Goal: Check status: Check status

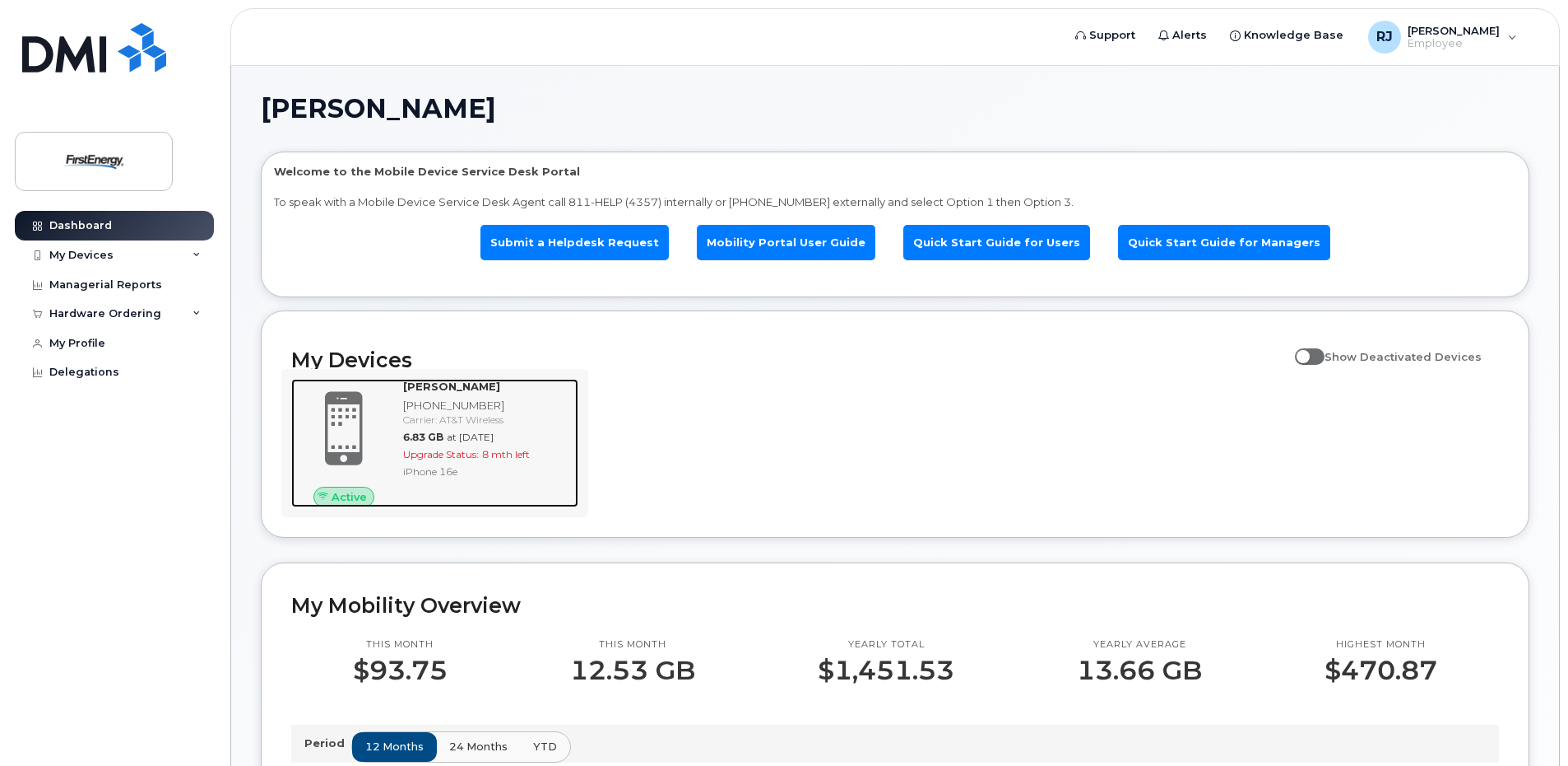
click at [496, 453] on span "8 mth left" at bounding box center [506, 454] width 48 height 12
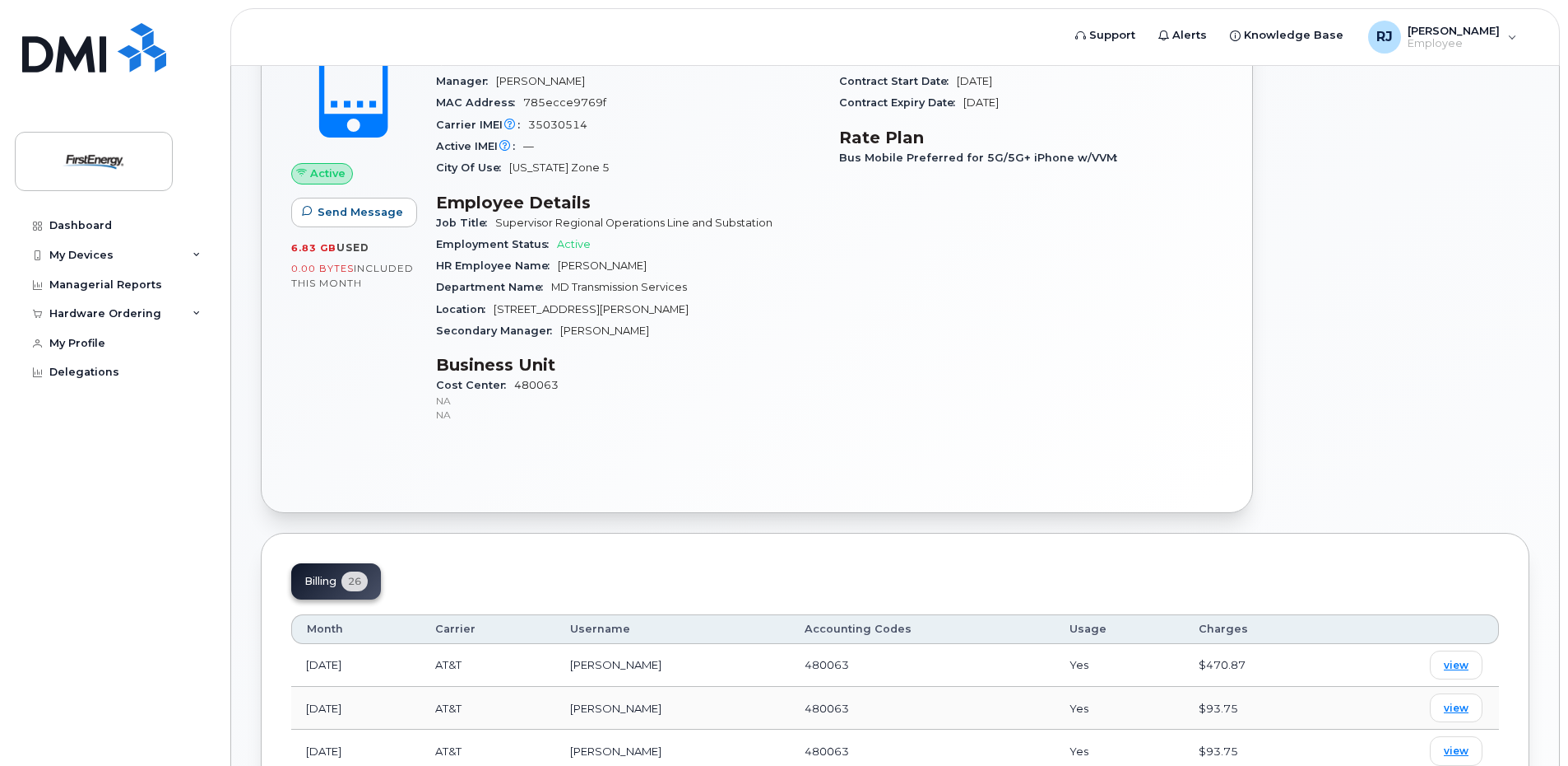
scroll to position [247, 0]
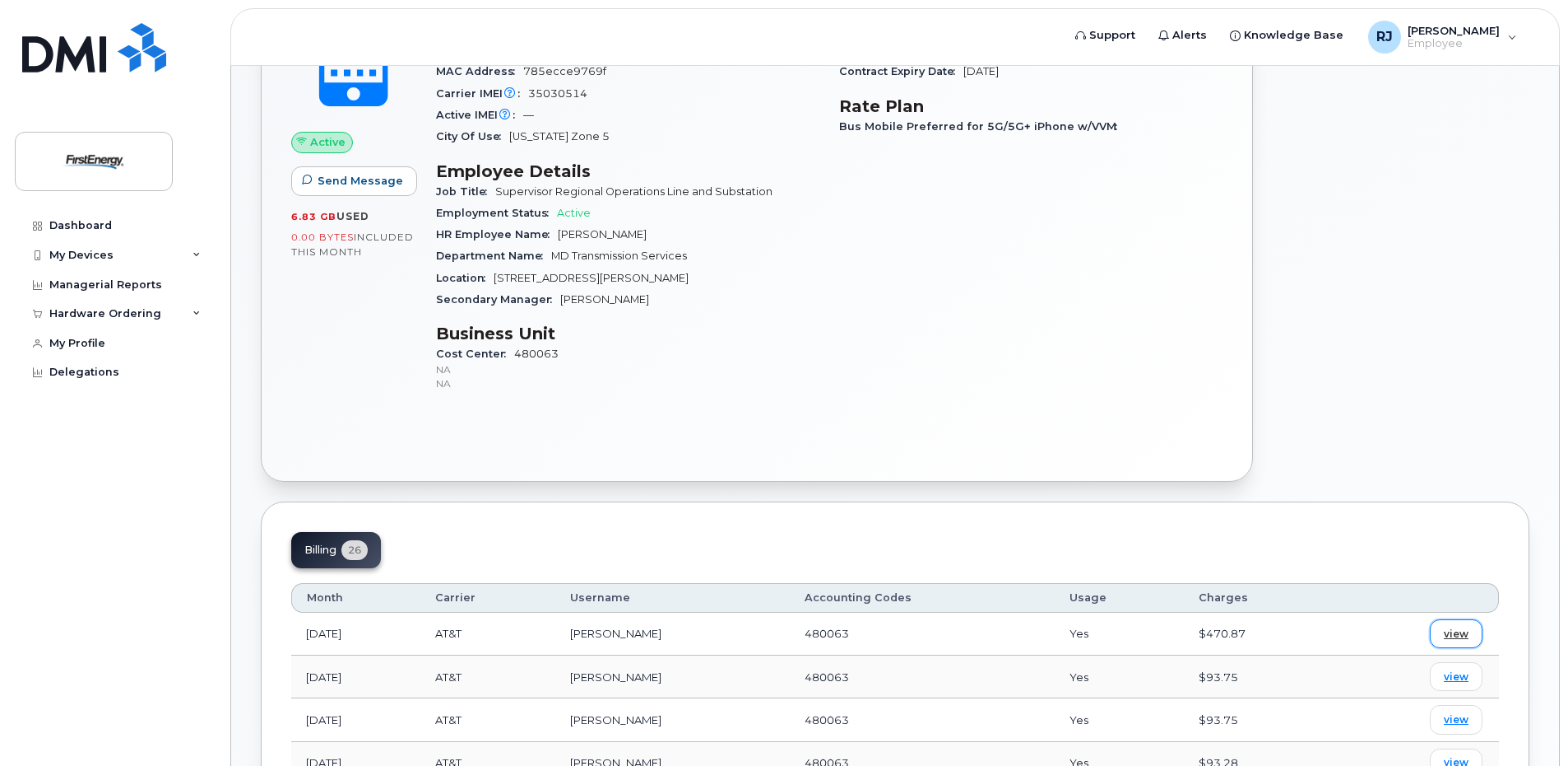
click at [1458, 638] on span "view" at bounding box center [1456, 634] width 25 height 15
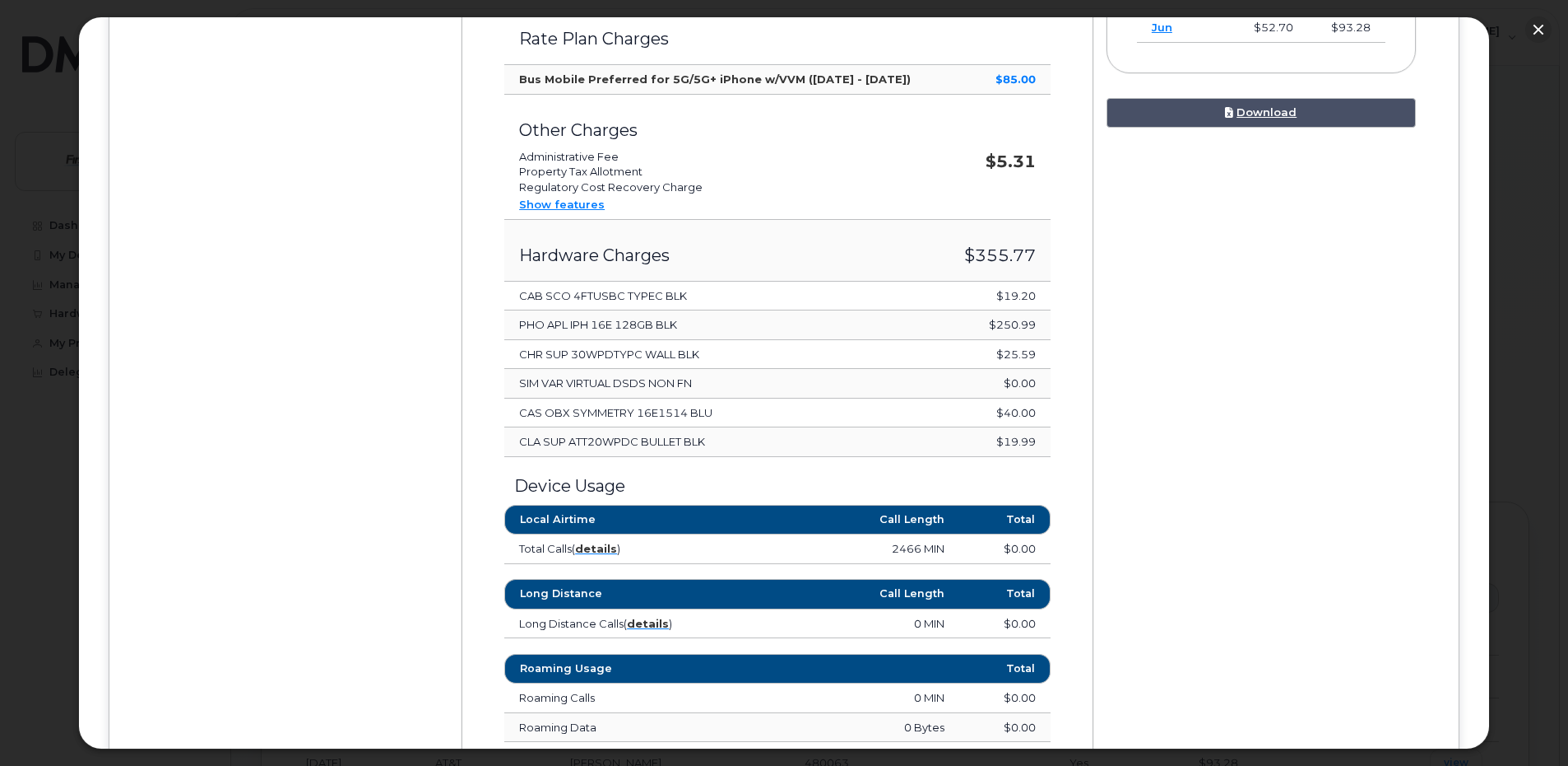
scroll to position [741, 0]
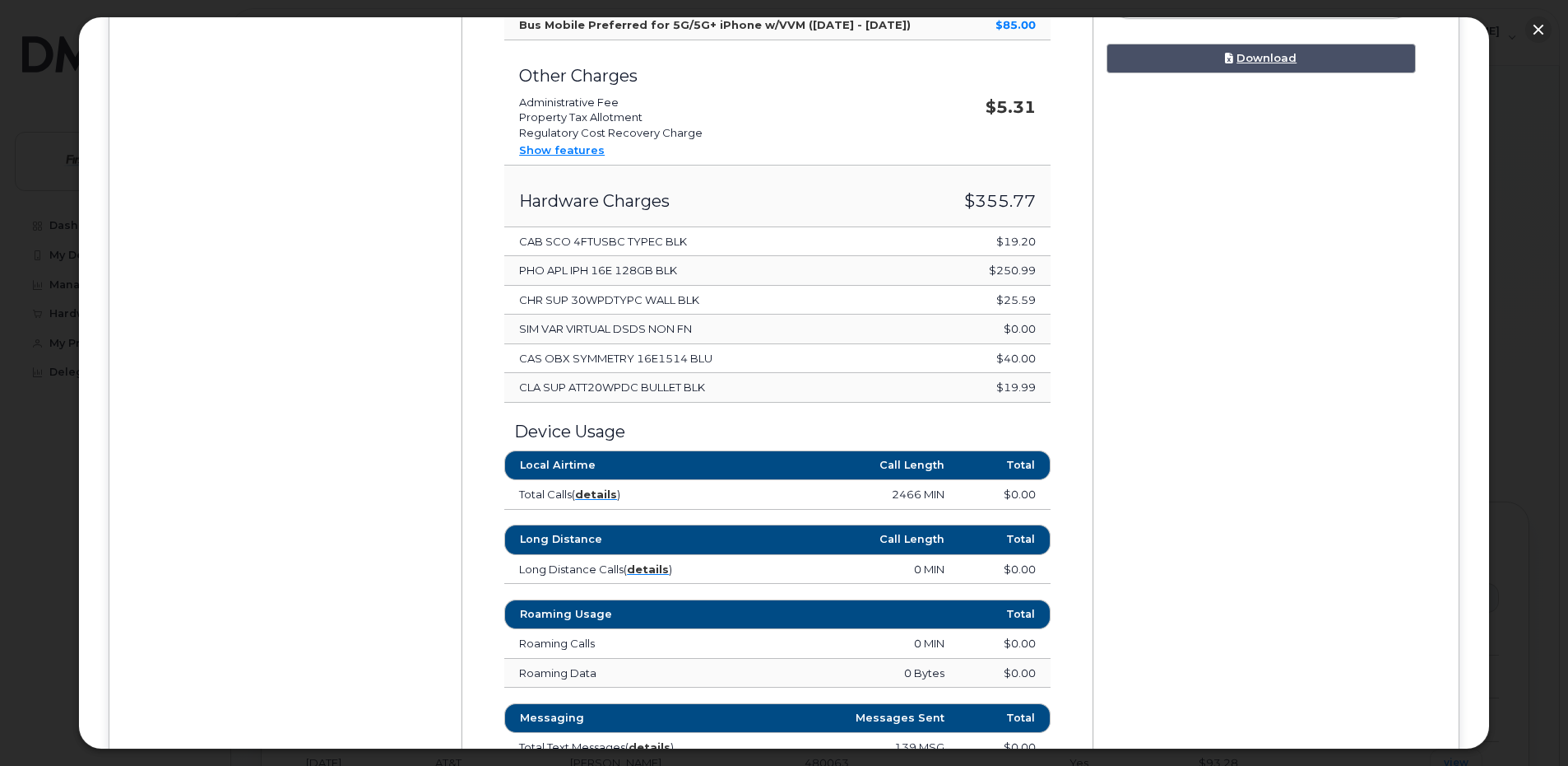
click at [649, 329] on td "SIM VAR VIRTUAL DSDS NON FN" at bounding box center [725, 330] width 440 height 30
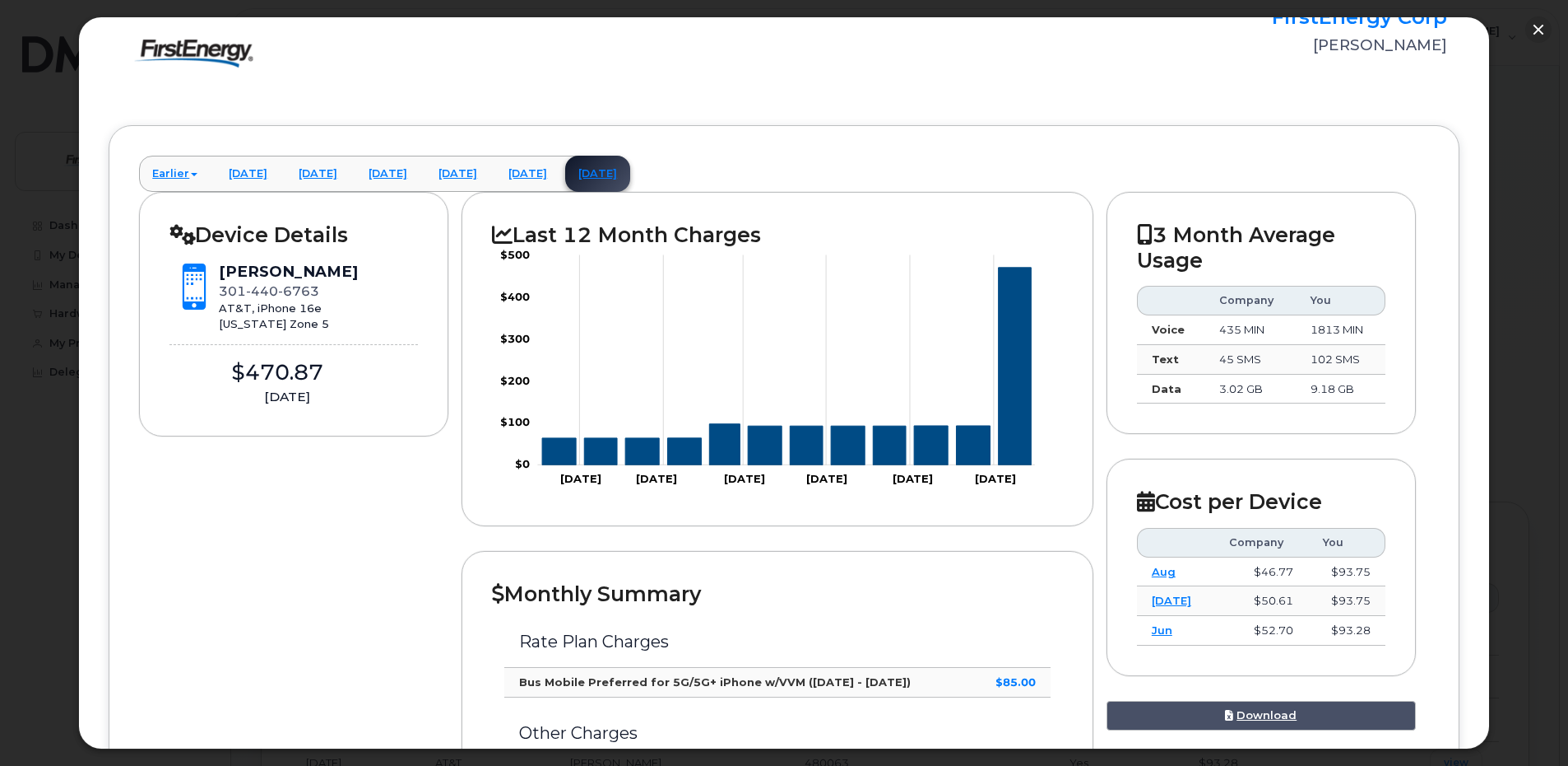
scroll to position [0, 0]
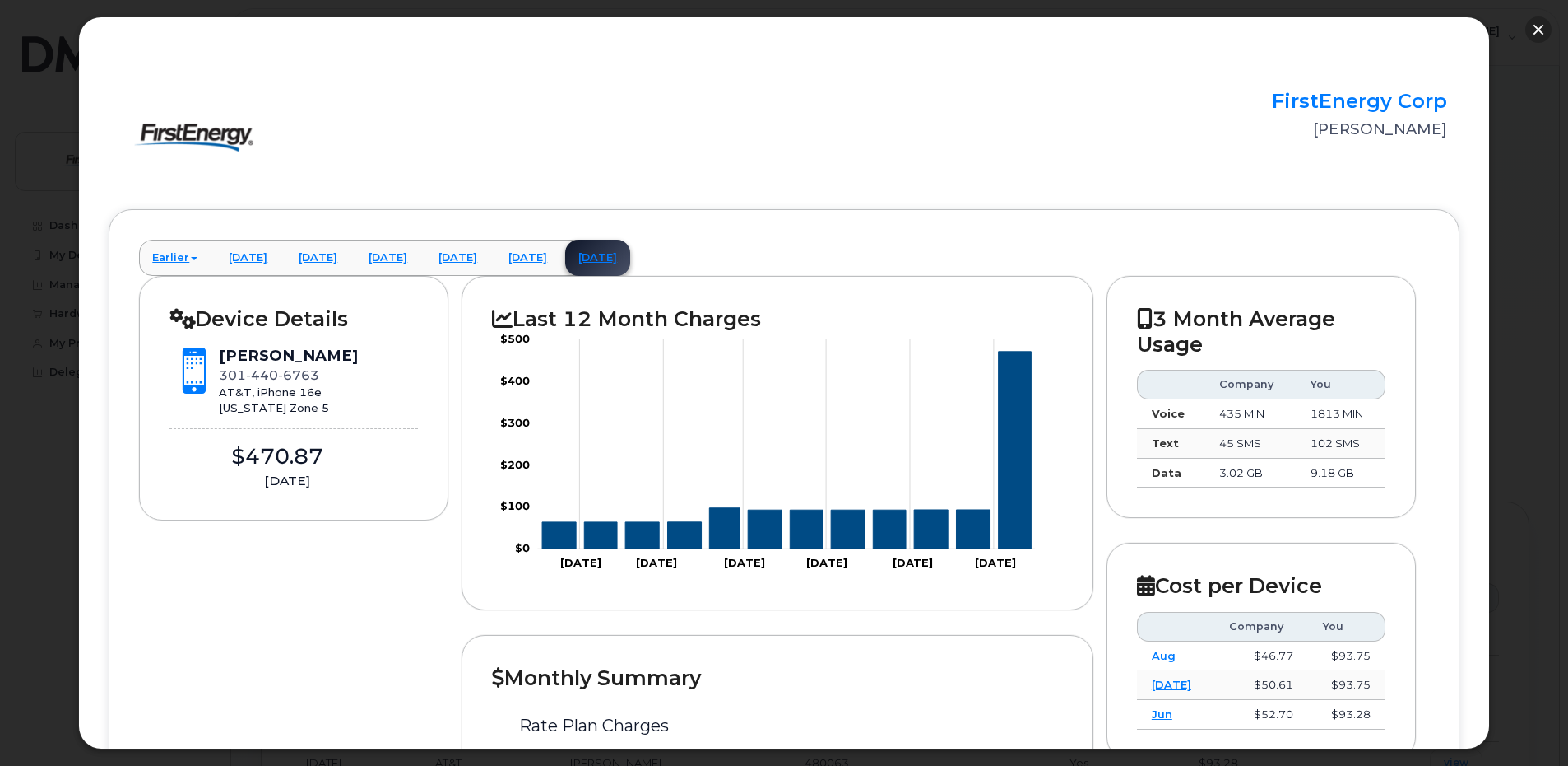
click at [1536, 28] on button "button" at bounding box center [1538, 30] width 26 height 26
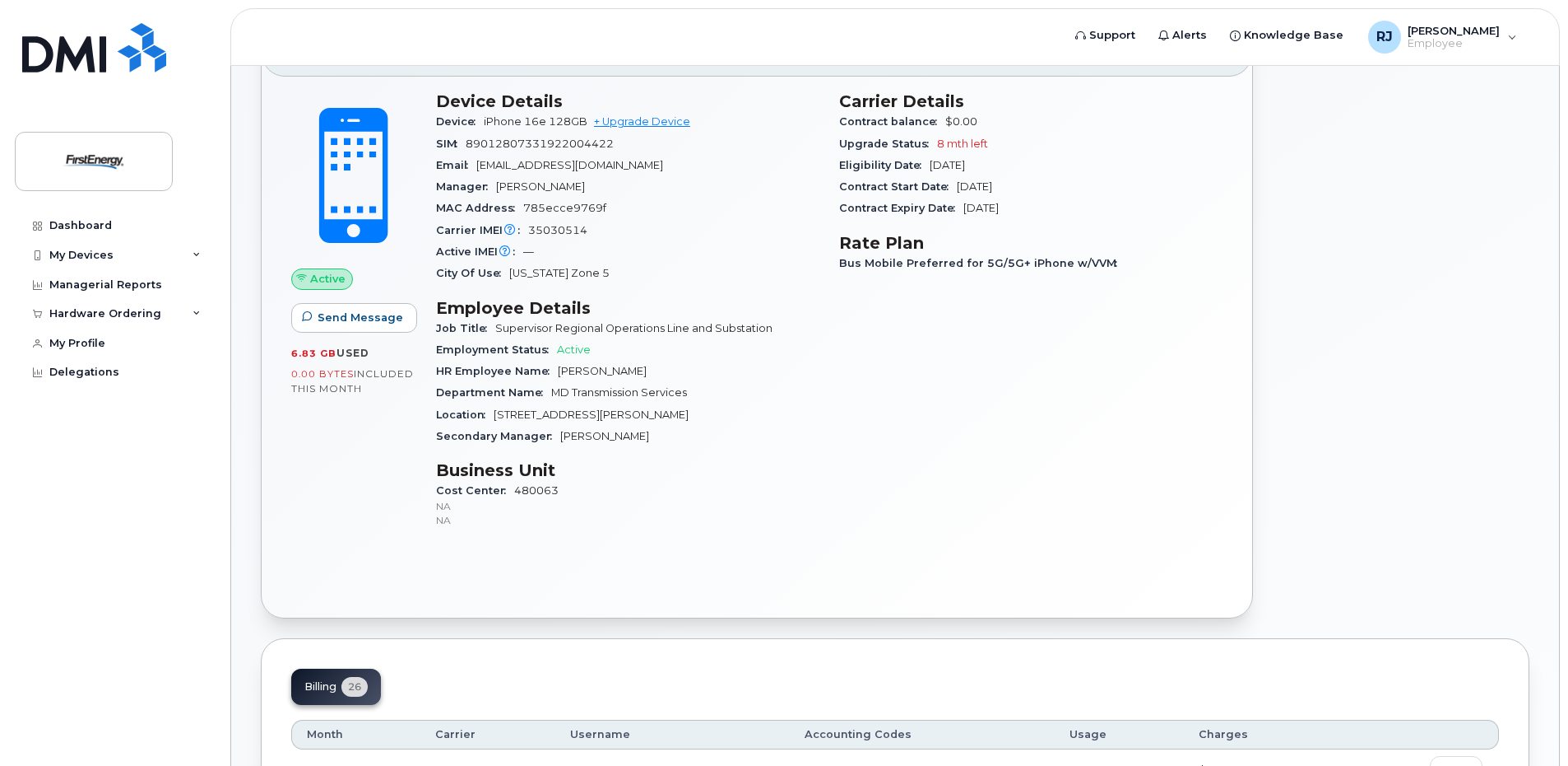
scroll to position [83, 0]
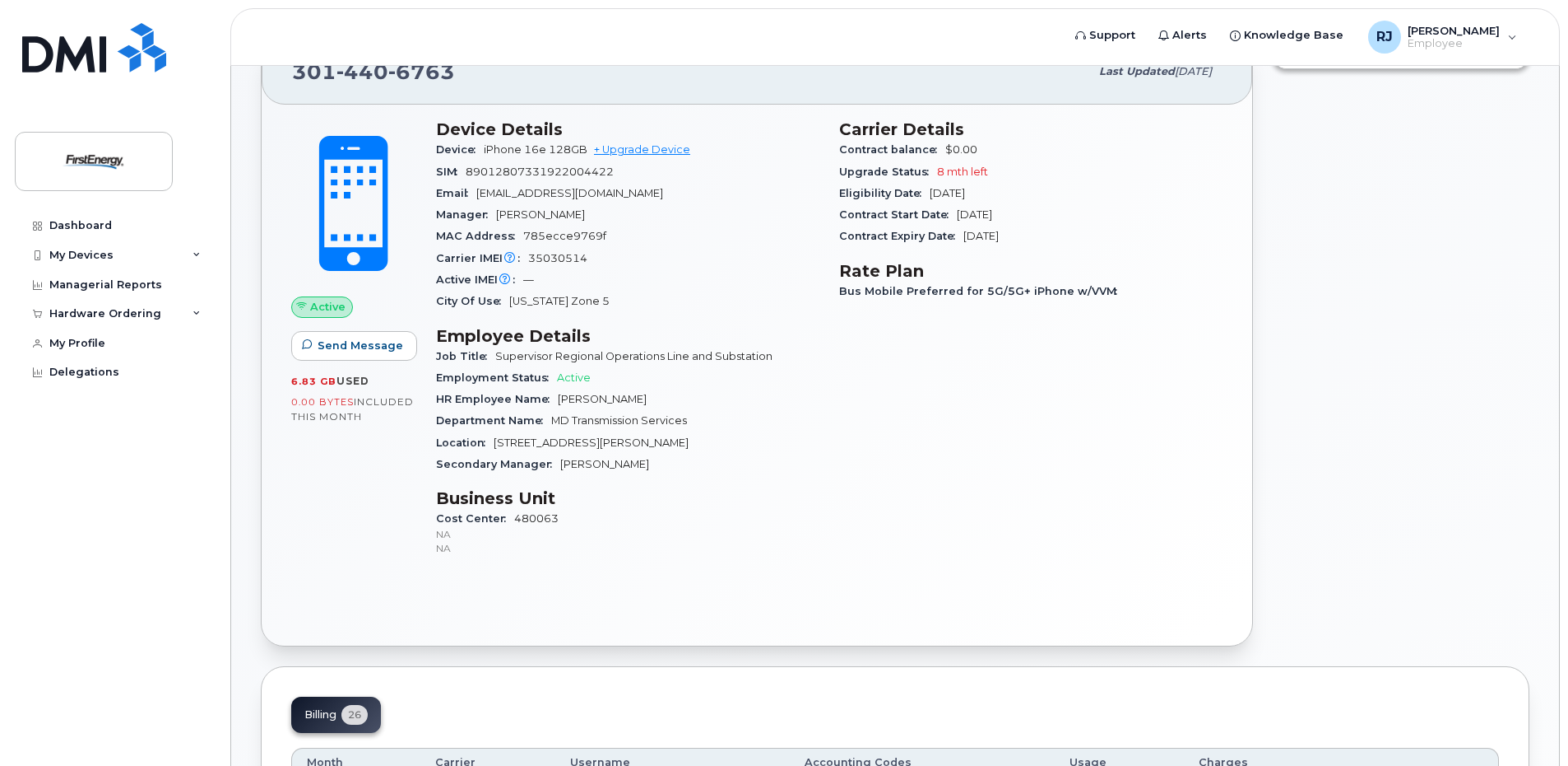
click at [324, 309] on span "Active" at bounding box center [329, 307] width 36 height 16
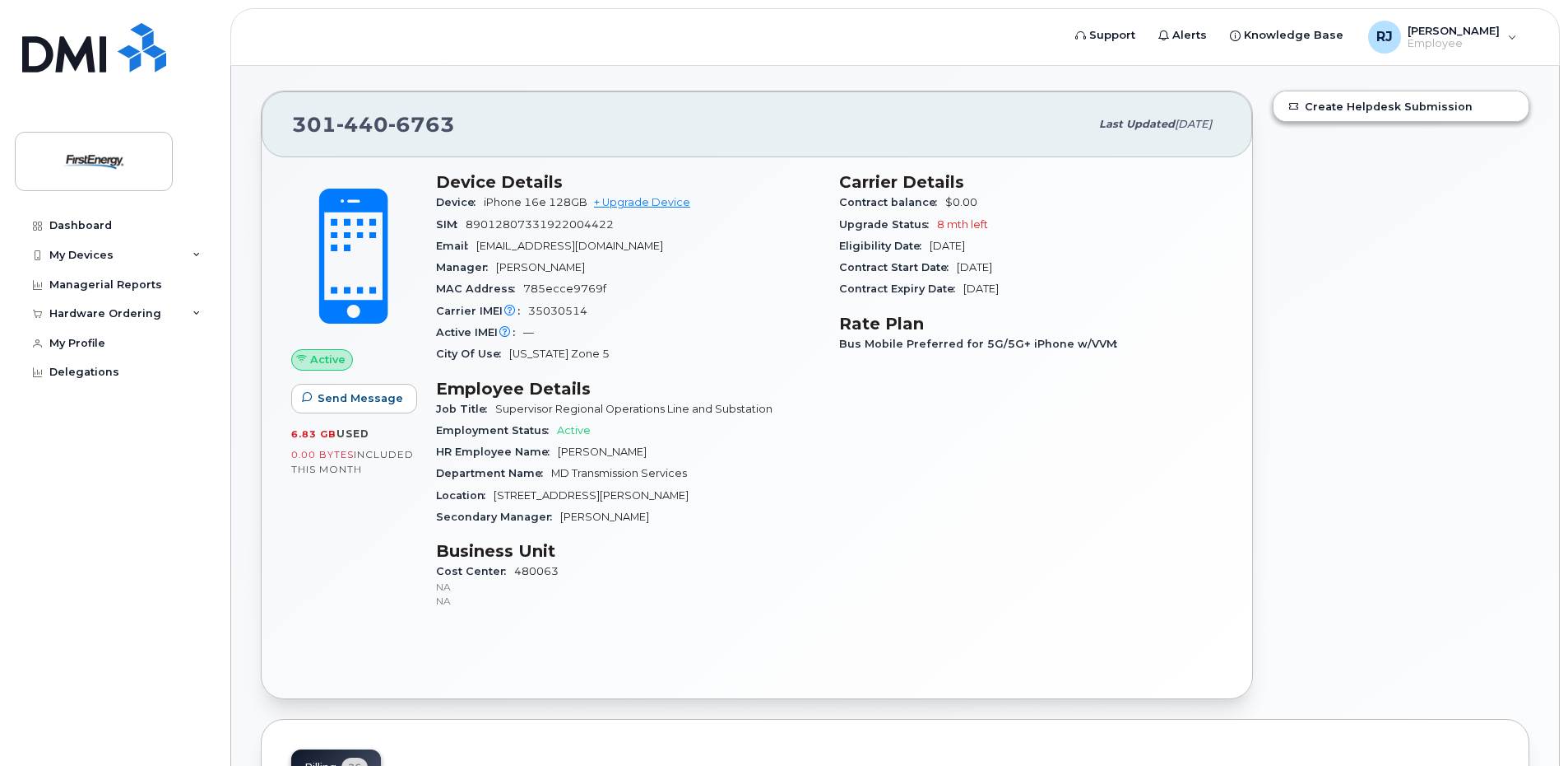
scroll to position [0, 0]
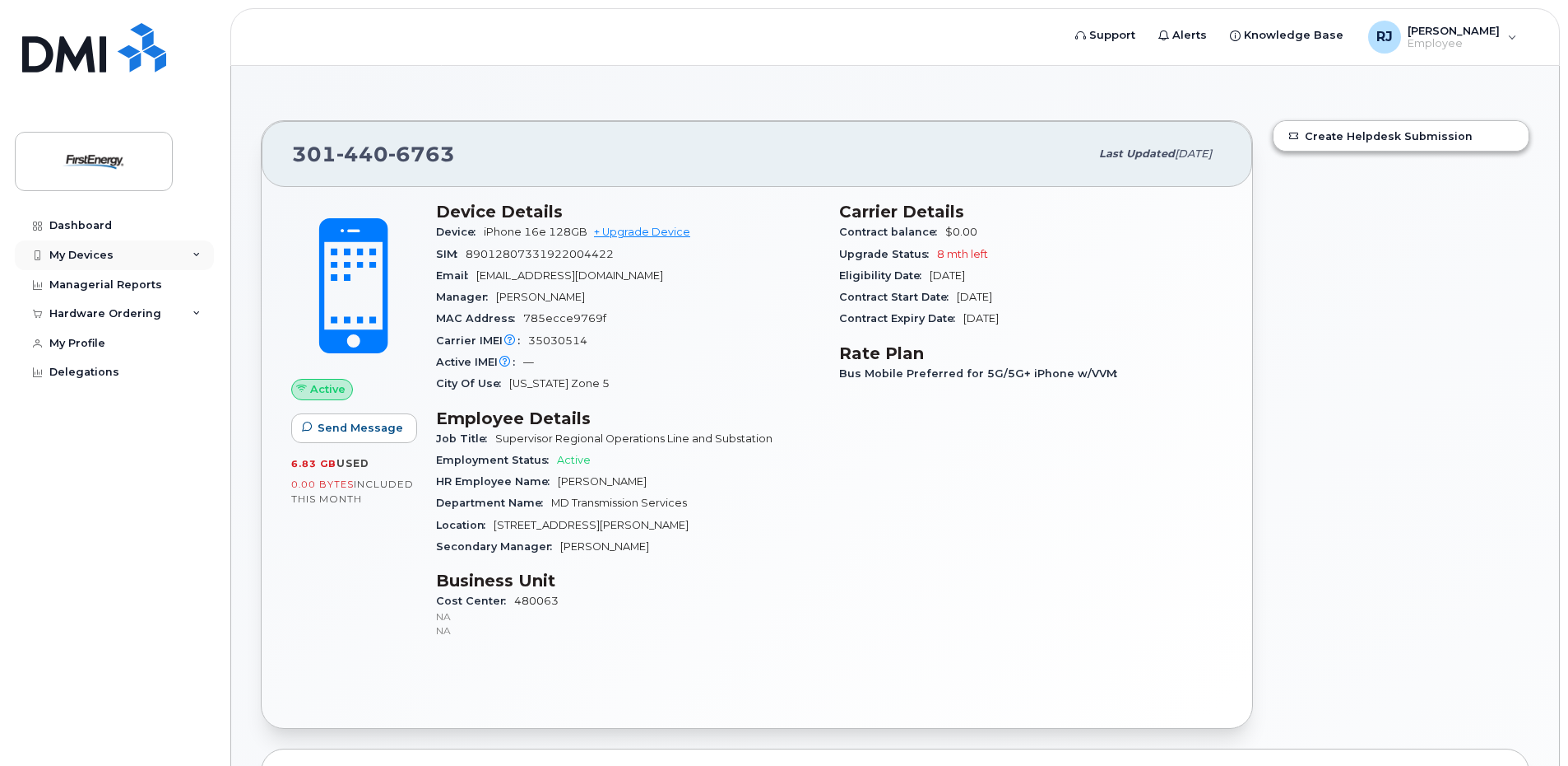
click at [191, 247] on div "My Devices" at bounding box center [114, 255] width 199 height 30
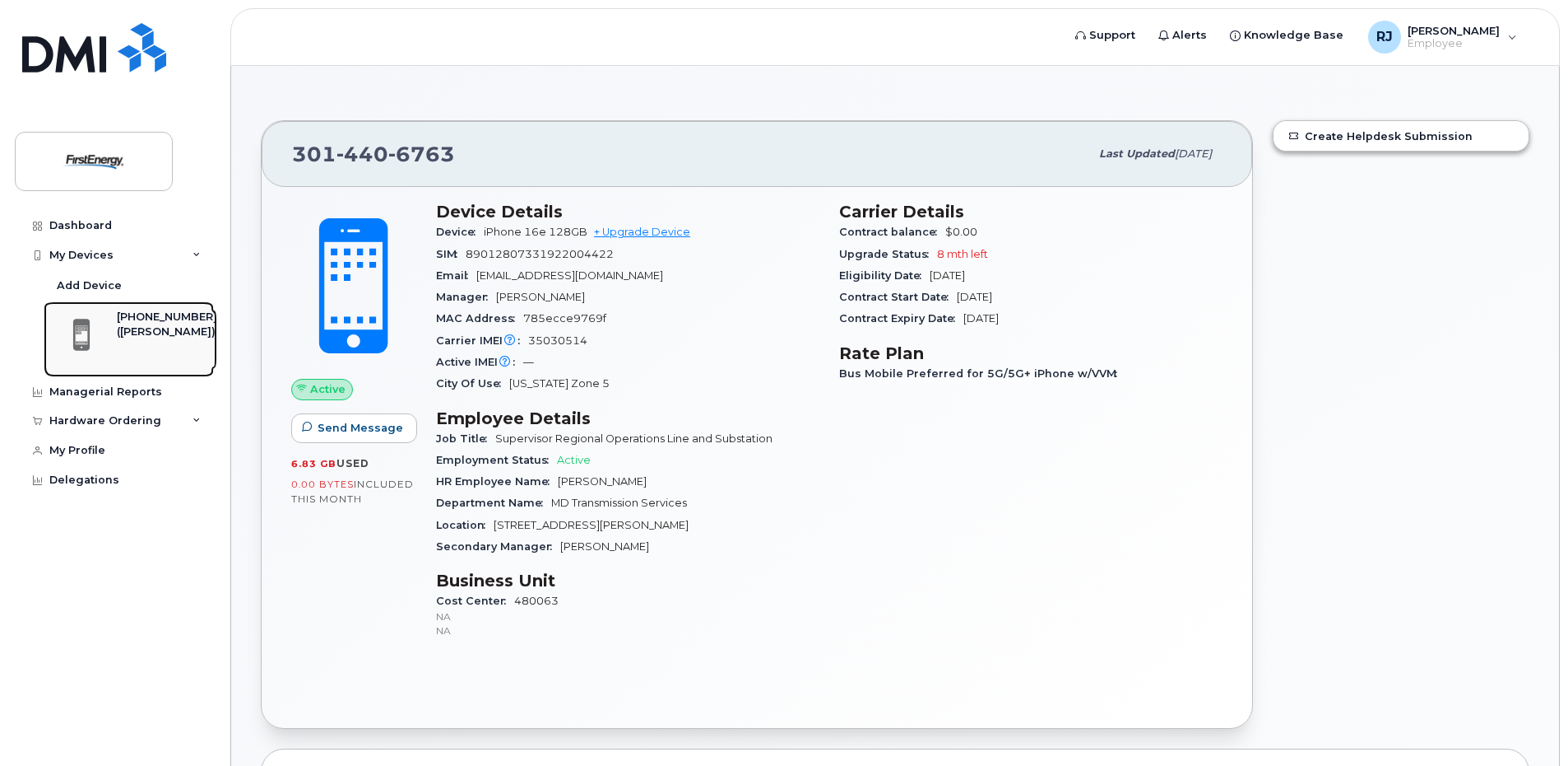
click at [153, 329] on div "([PERSON_NAME])" at bounding box center [166, 332] width 101 height 15
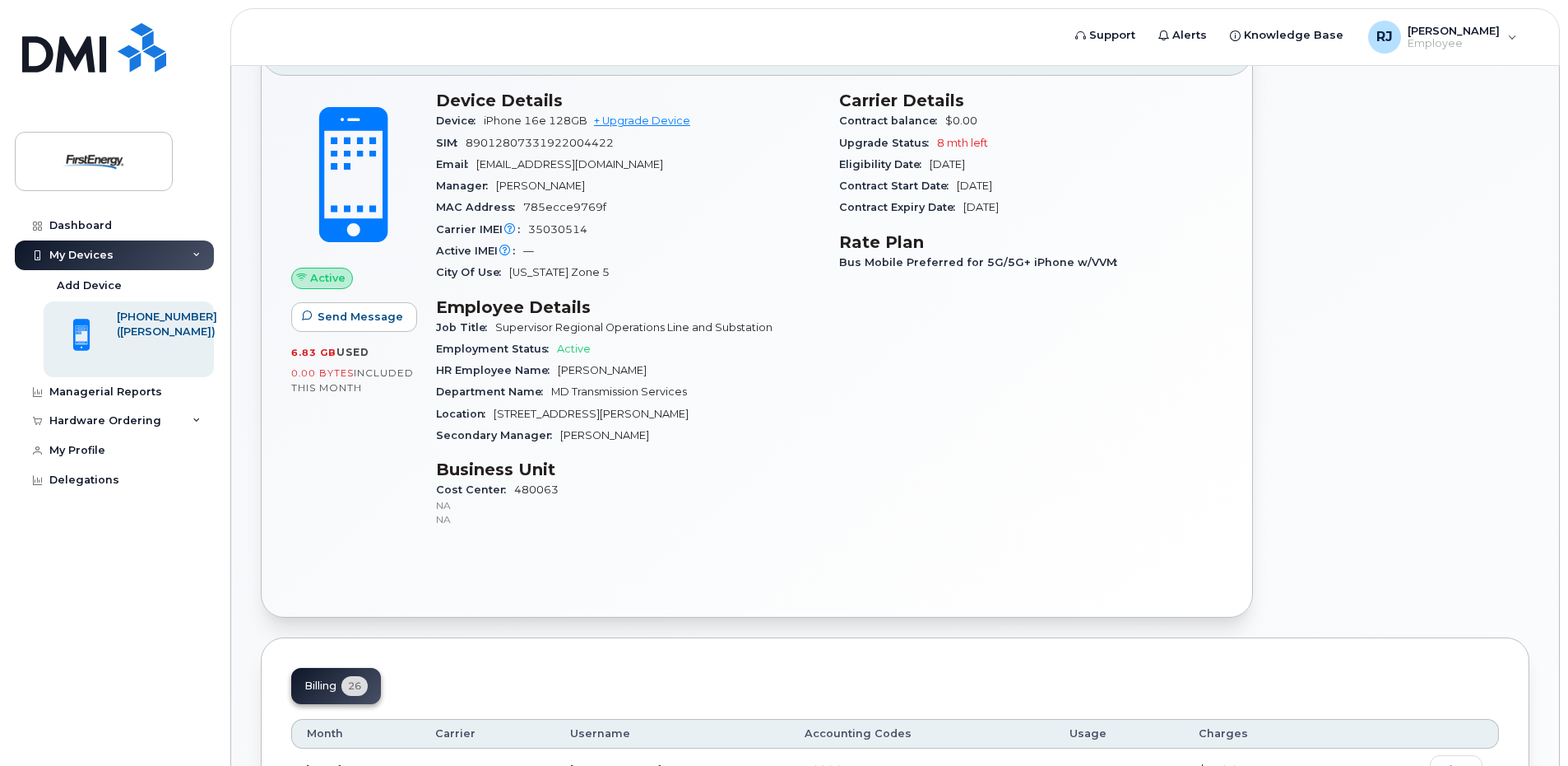
scroll to position [83, 0]
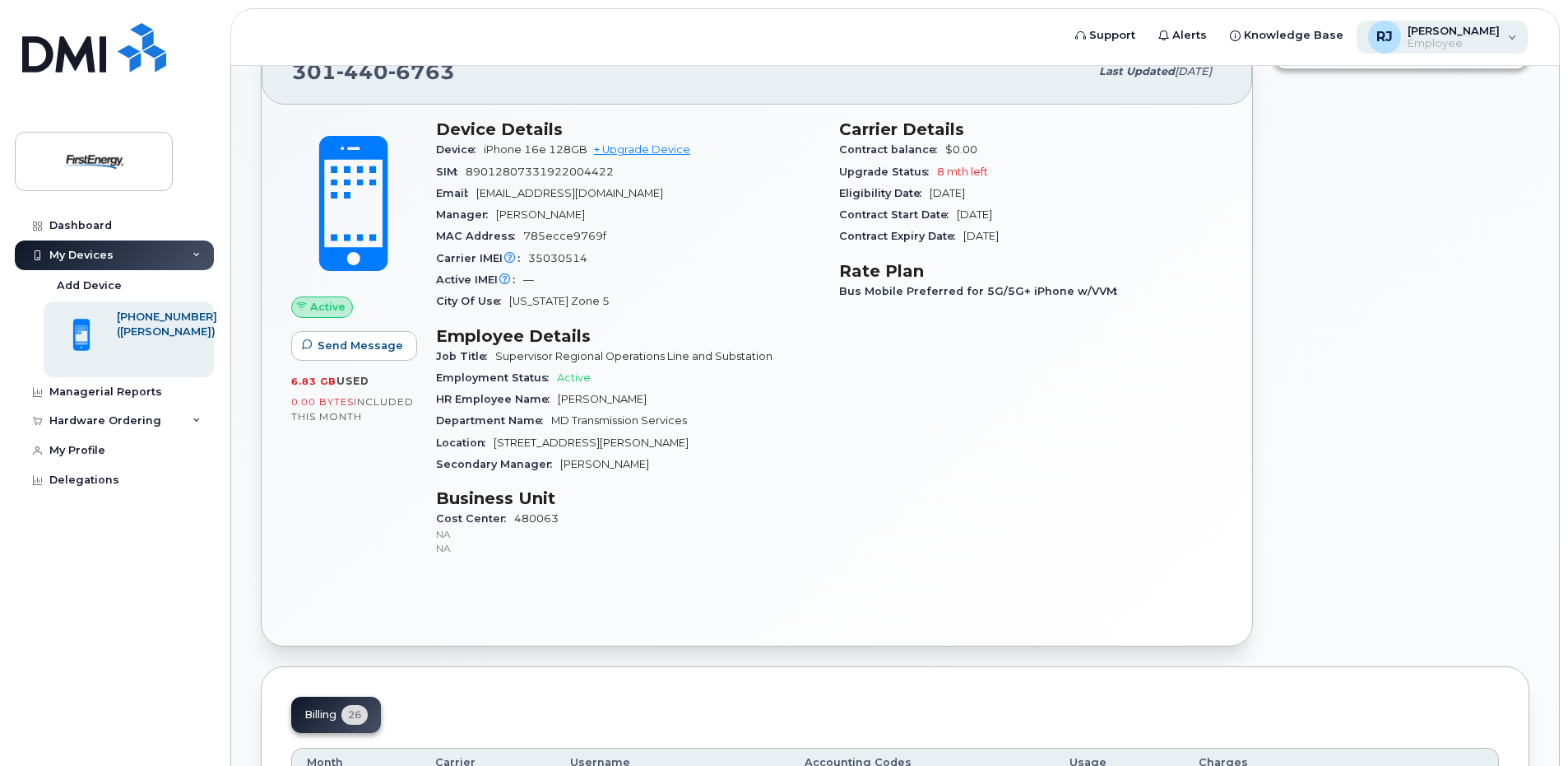
click at [1503, 51] on div "RJ Raidt, John E Employee" at bounding box center [1443, 37] width 172 height 33
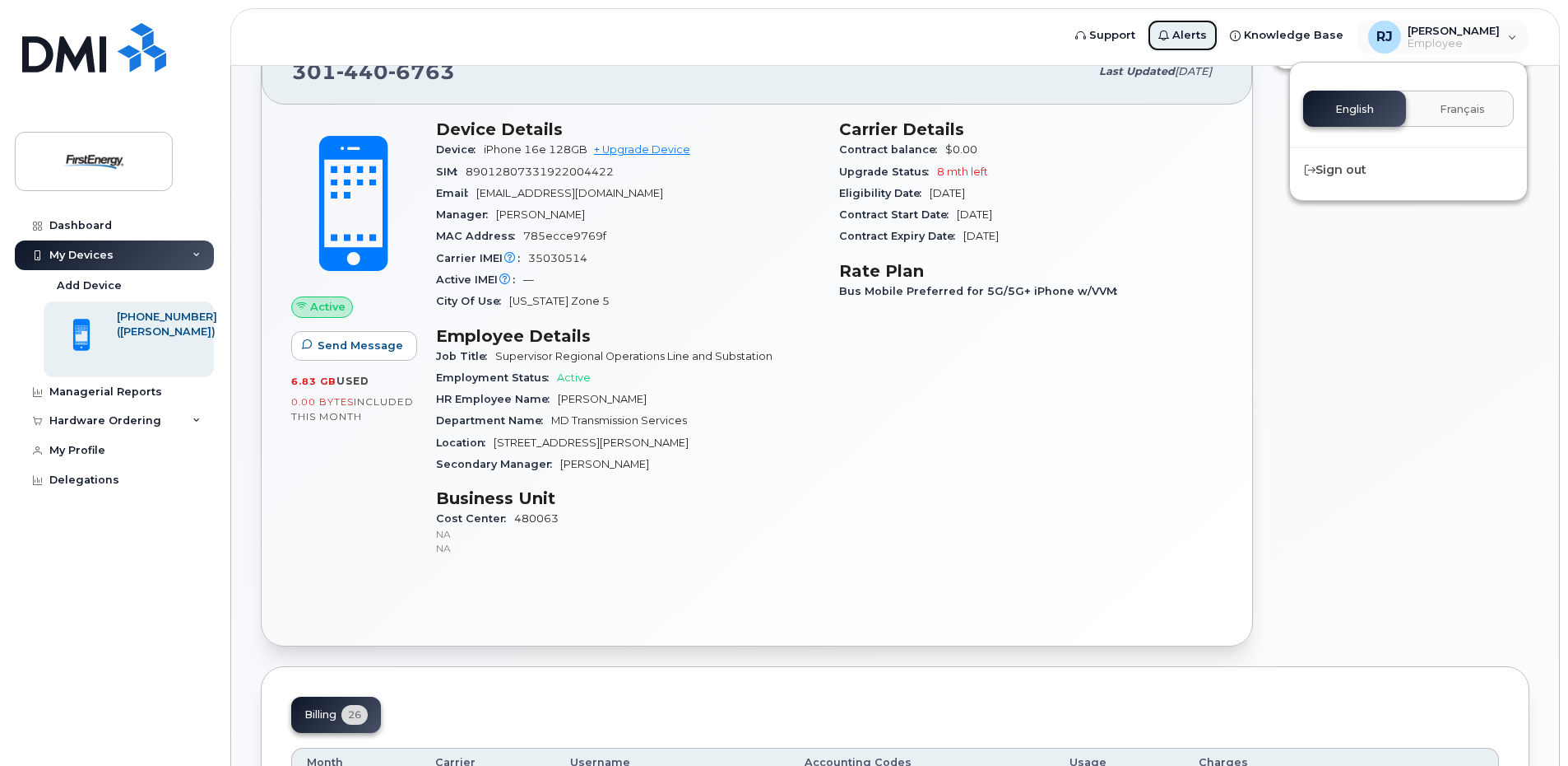
click at [1169, 32] on icon at bounding box center [1164, 36] width 11 height 11
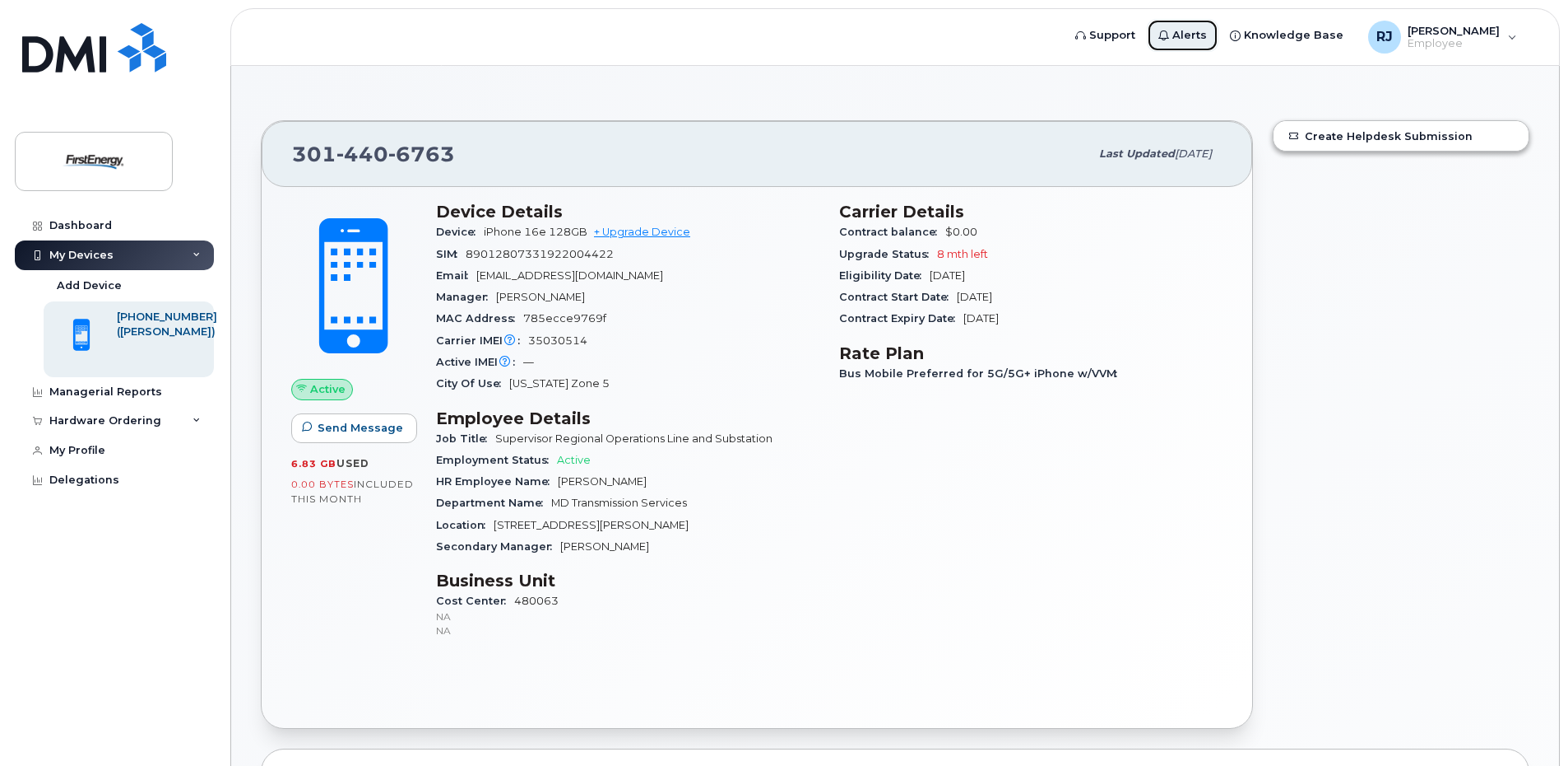
click at [1207, 36] on span "Alerts" at bounding box center [1190, 35] width 35 height 17
click at [1126, 31] on span "Support" at bounding box center [1112, 35] width 46 height 17
click at [96, 222] on div "Dashboard" at bounding box center [81, 225] width 63 height 13
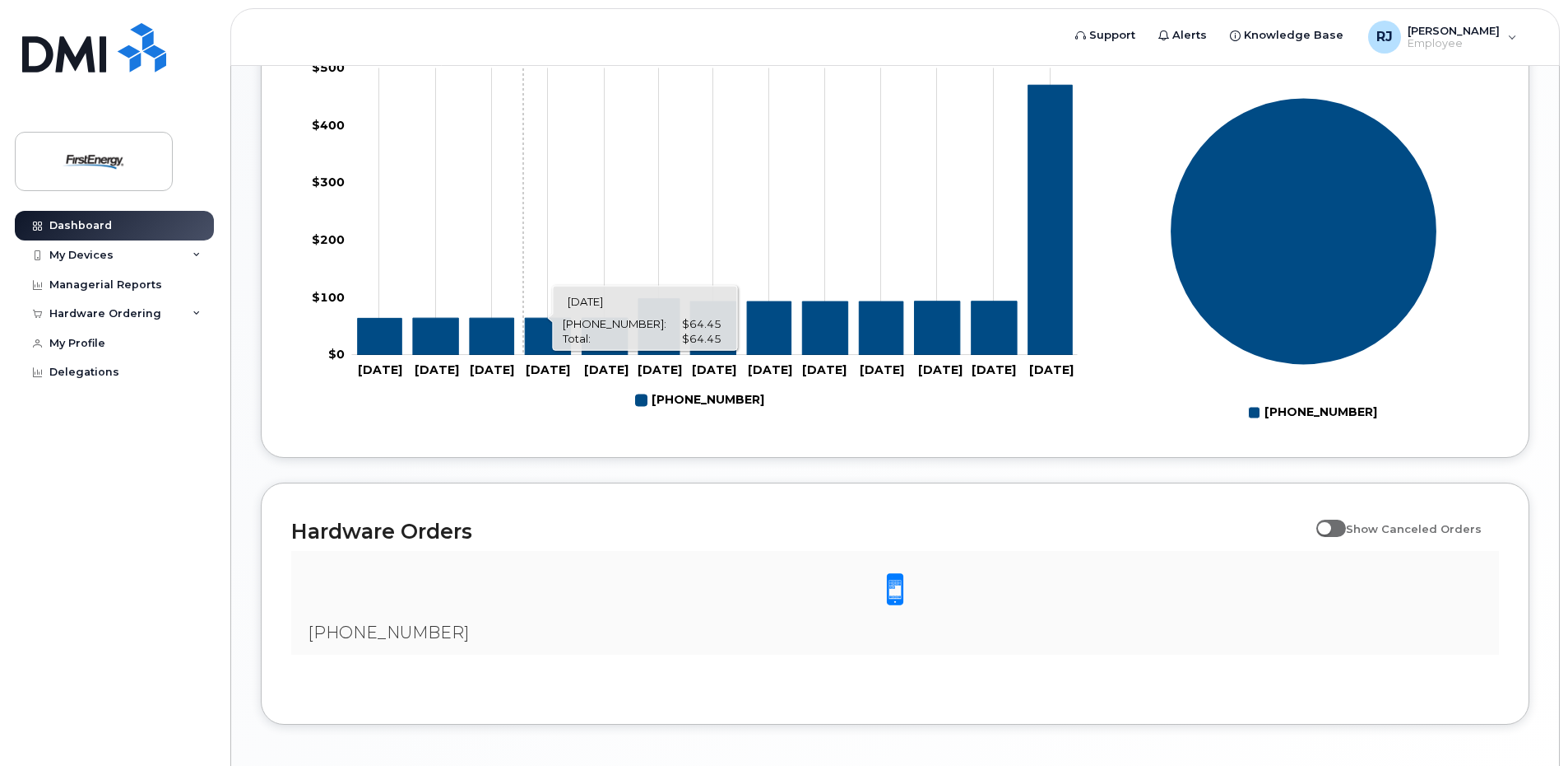
scroll to position [785, 0]
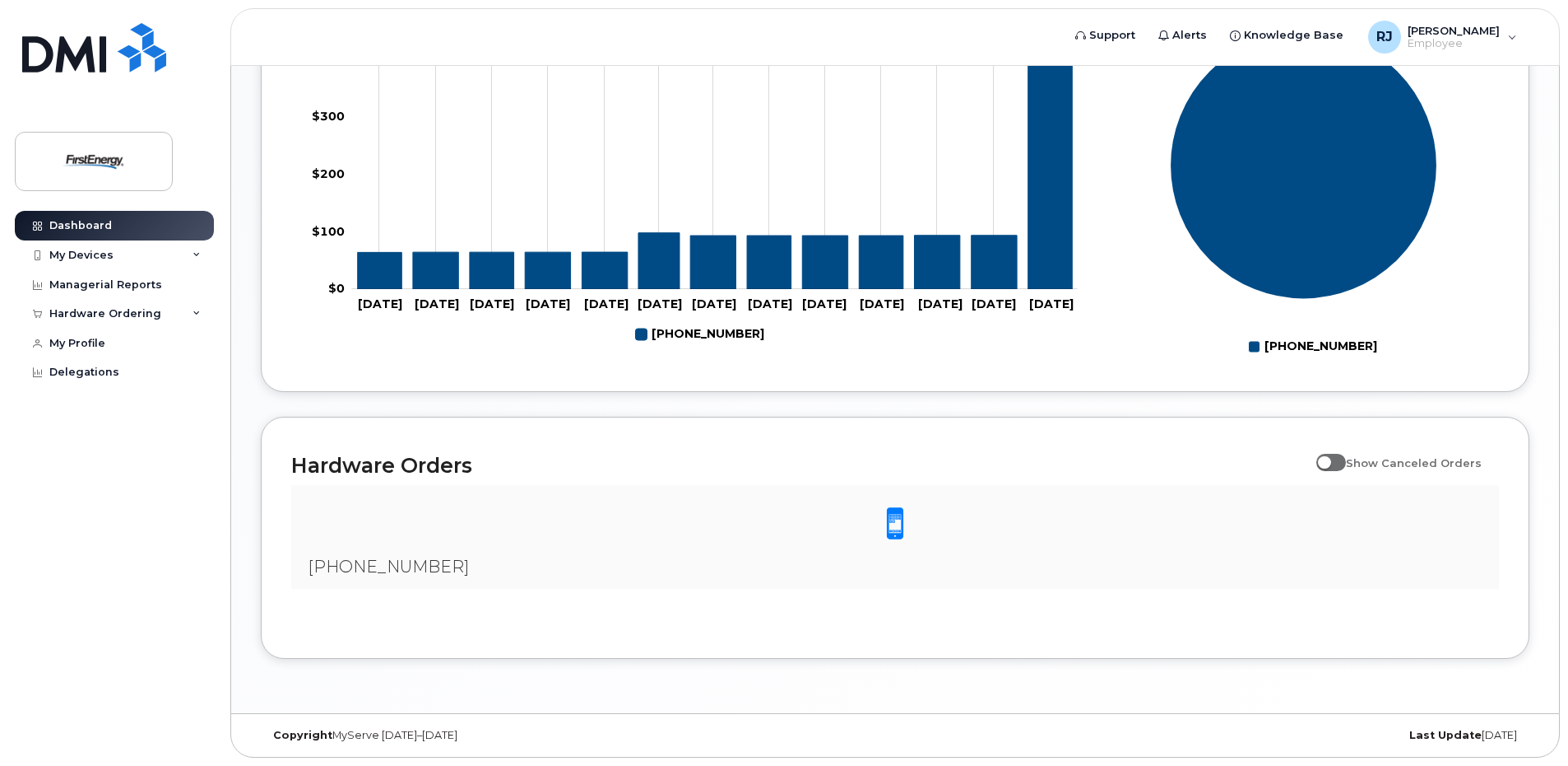
click at [884, 524] on span at bounding box center [895, 523] width 33 height 35
click at [888, 523] on span at bounding box center [895, 523] width 33 height 35
click at [341, 571] on span "[PHONE_NUMBER]" at bounding box center [388, 567] width 161 height 20
click at [343, 571] on span "[PHONE_NUMBER]" at bounding box center [388, 567] width 161 height 20
click at [344, 570] on span "[PHONE_NUMBER]" at bounding box center [388, 567] width 161 height 20
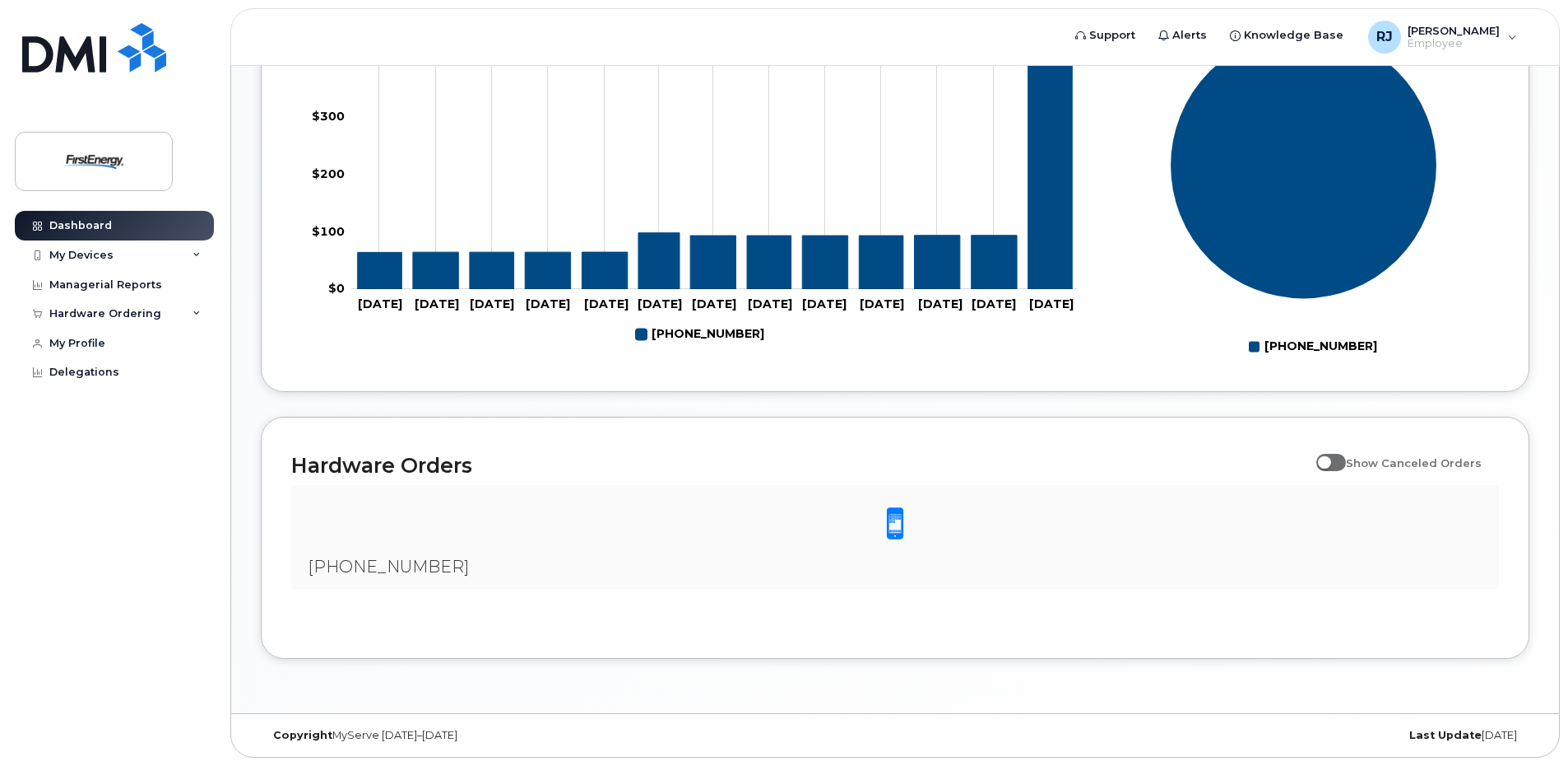
click at [518, 542] on div at bounding box center [895, 523] width 1182 height 51
drag, startPoint x: 733, startPoint y: 542, endPoint x: 823, endPoint y: 542, distance: 90.0
click at [777, 542] on div at bounding box center [895, 523] width 1182 height 51
click at [1339, 467] on span at bounding box center [1331, 461] width 30 height 17
click at [1330, 460] on input "Show Canceled Orders" at bounding box center [1322, 453] width 13 height 13
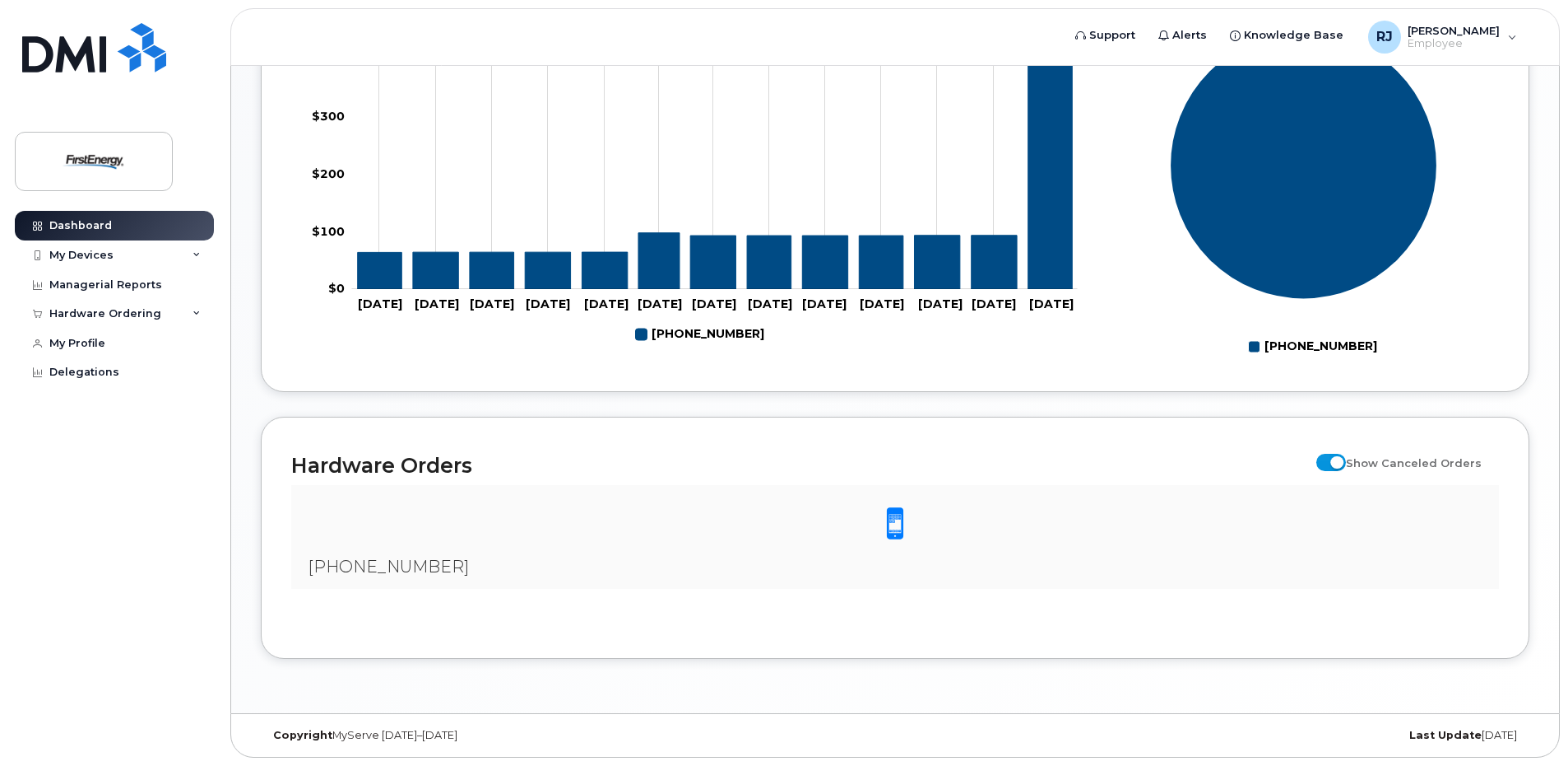
click at [822, 565] on div "[PHONE_NUMBER]" at bounding box center [895, 537] width 1208 height 105
click at [1346, 464] on span at bounding box center [1331, 461] width 30 height 17
click at [1330, 460] on input "Show Canceled Orders" at bounding box center [1322, 453] width 13 height 13
checkbox input "false"
click at [149, 320] on div "Hardware Ordering" at bounding box center [114, 314] width 199 height 30
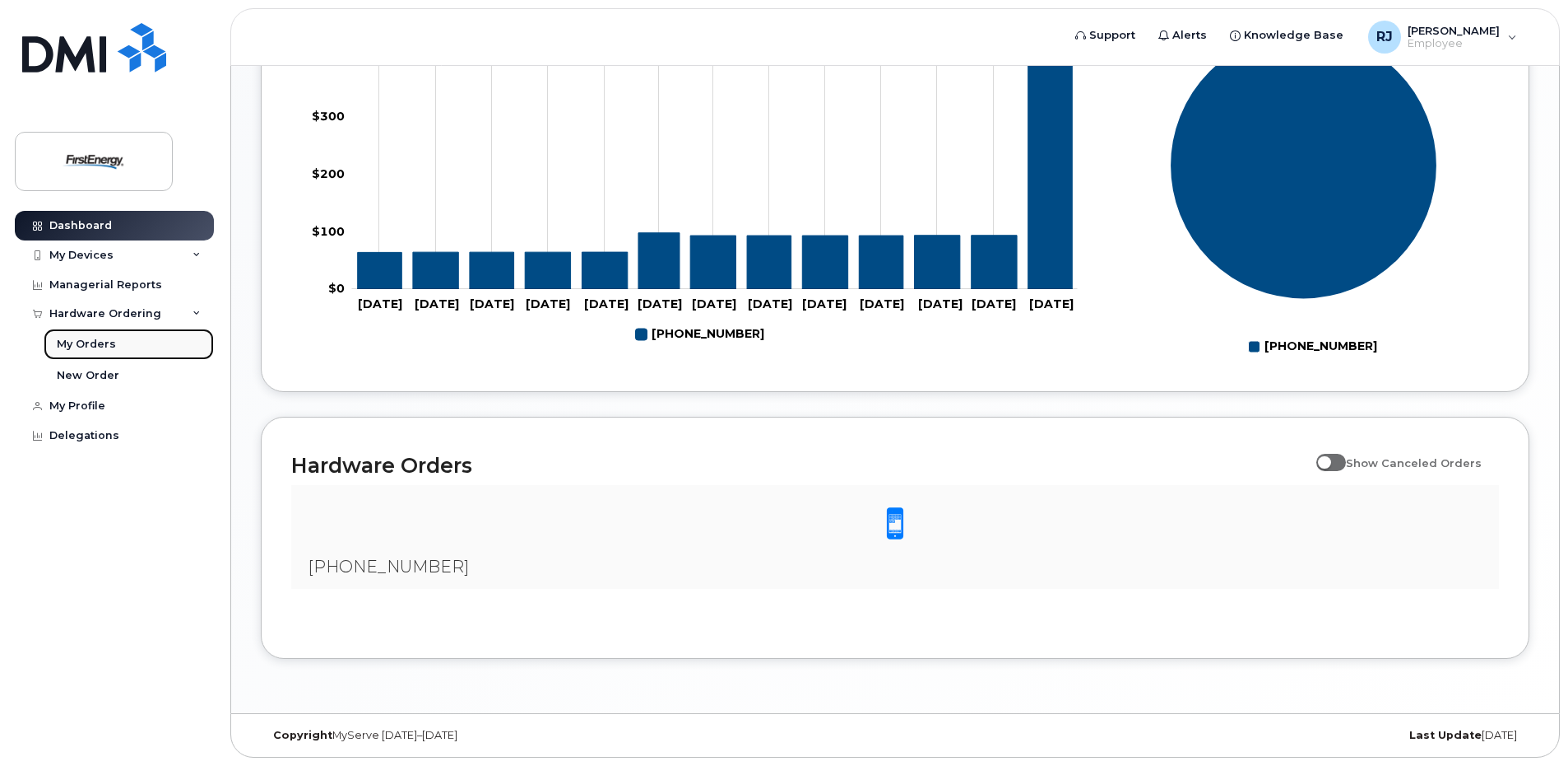
click at [102, 348] on div "My Orders" at bounding box center [87, 344] width 60 height 15
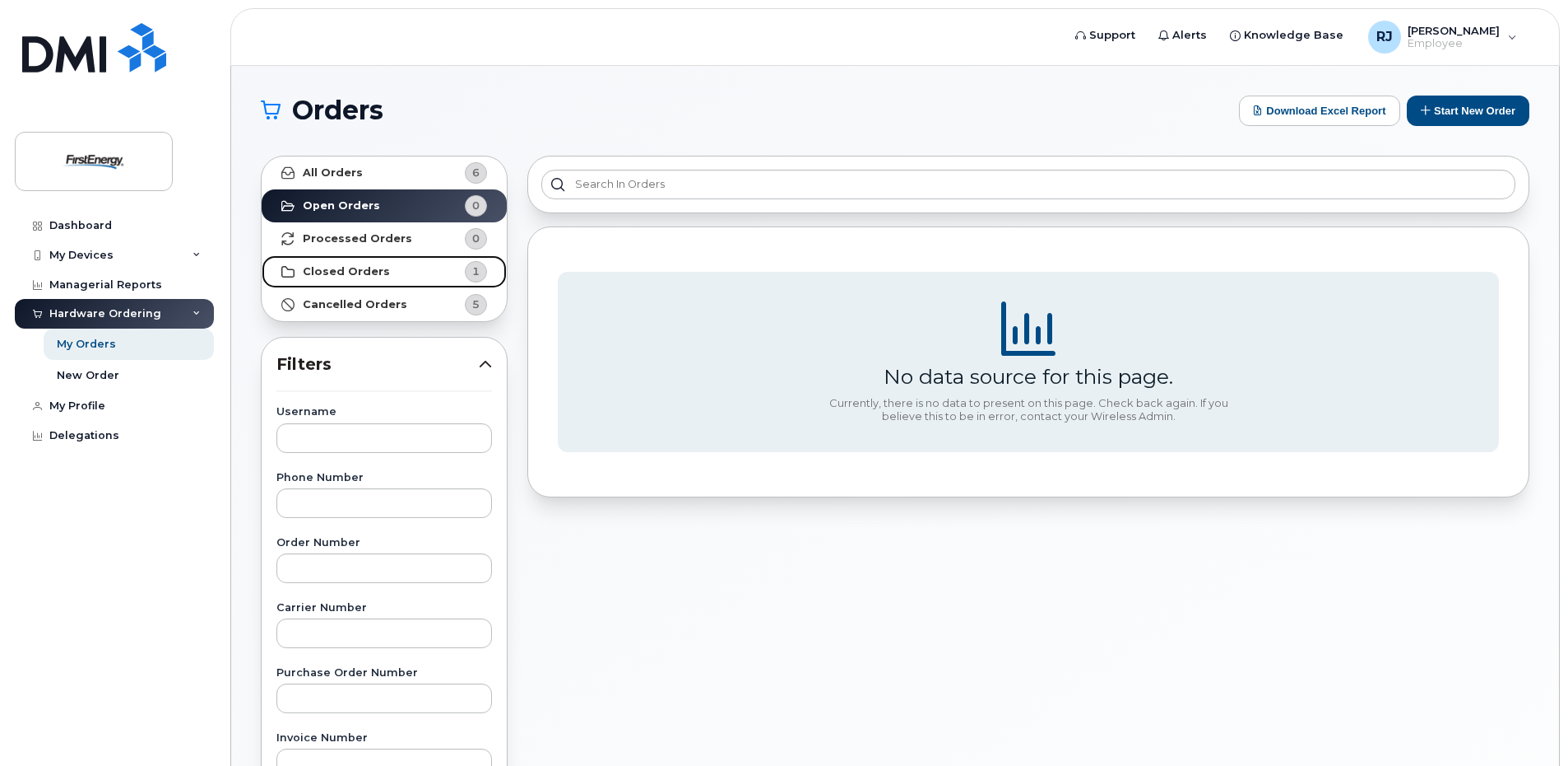
click at [372, 268] on strong "Closed Orders" at bounding box center [346, 271] width 88 height 13
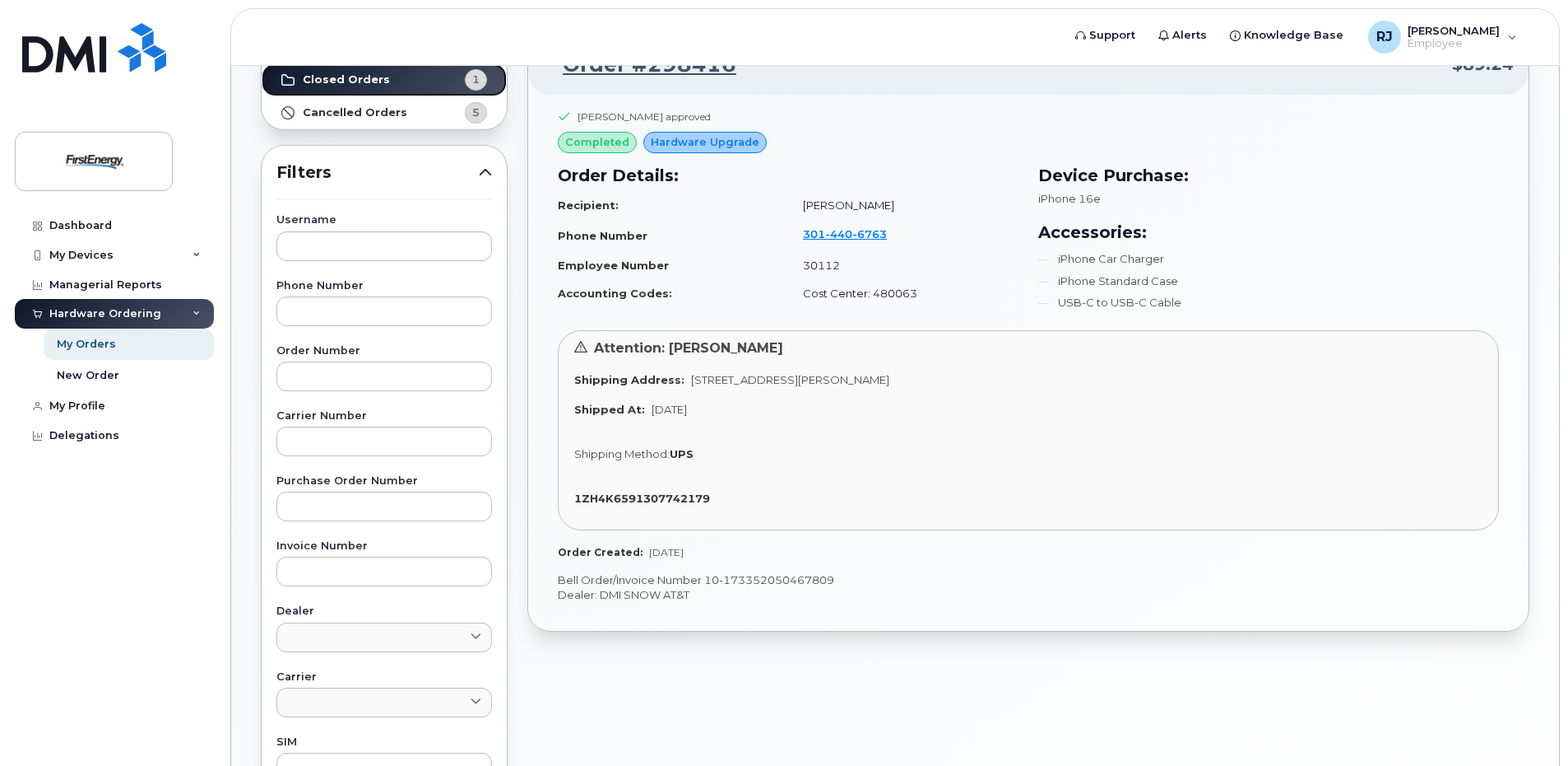
scroll to position [83, 0]
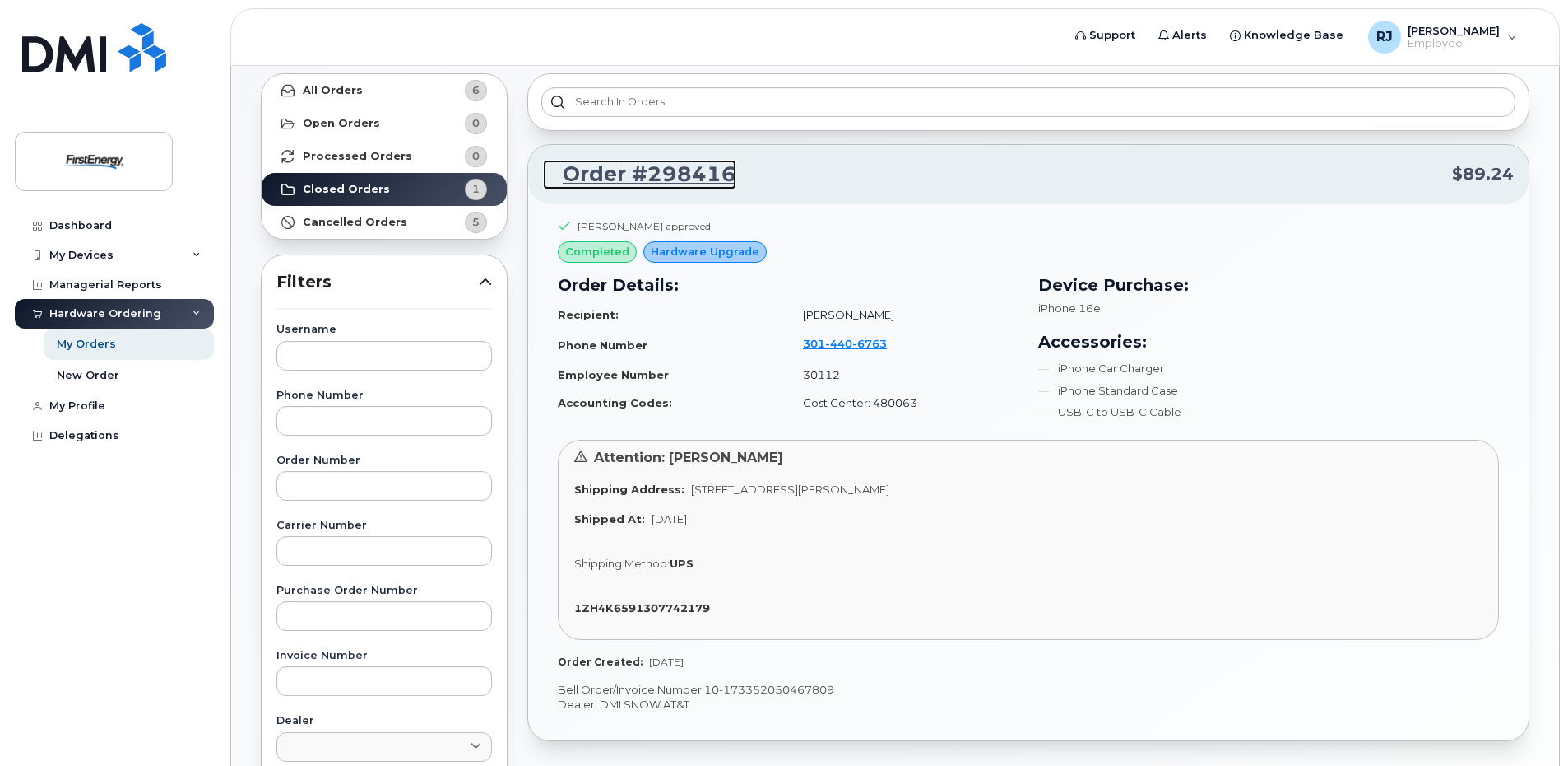
click at [672, 172] on link "Order #298416" at bounding box center [639, 174] width 193 height 30
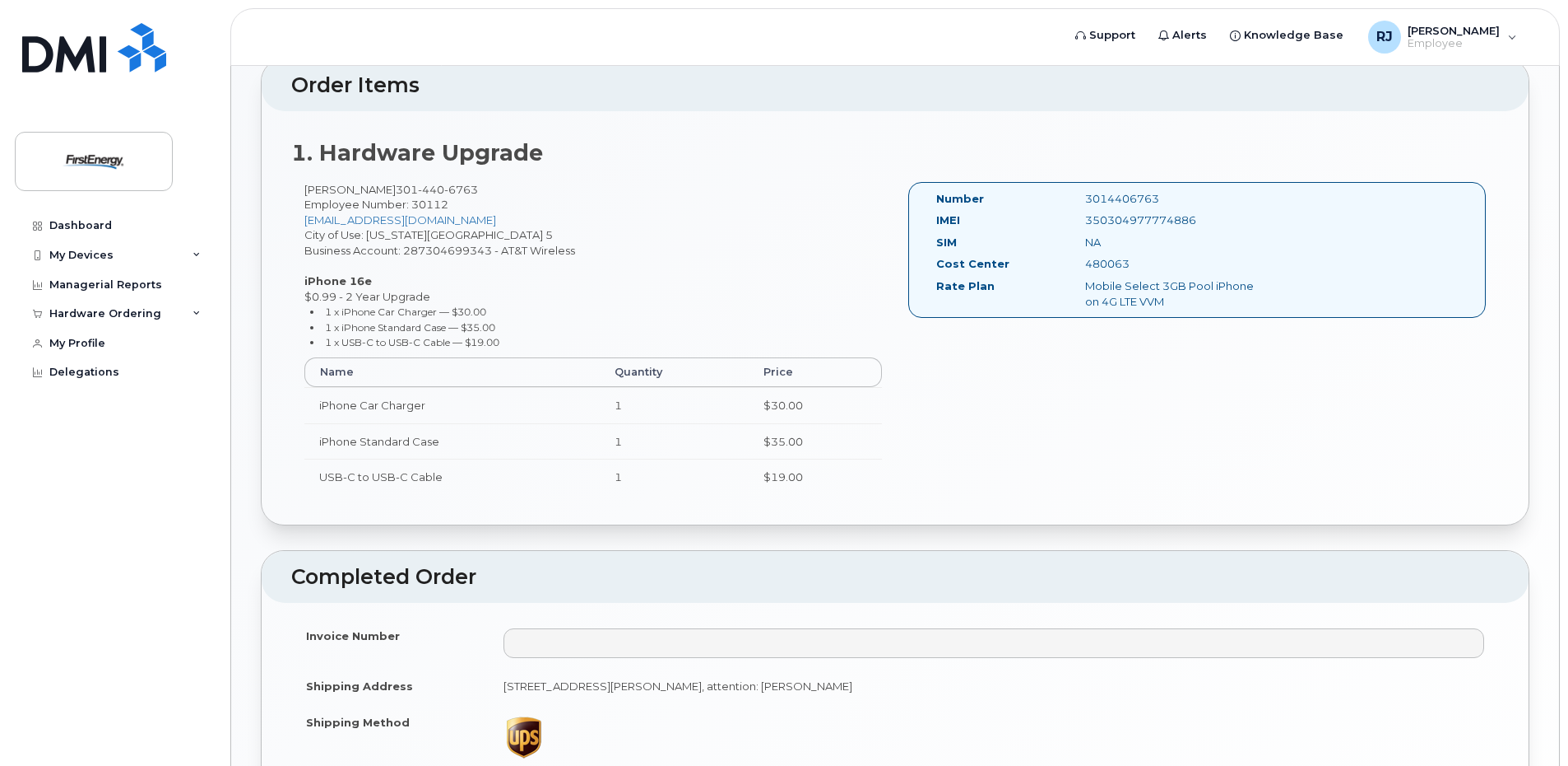
scroll to position [391, 0]
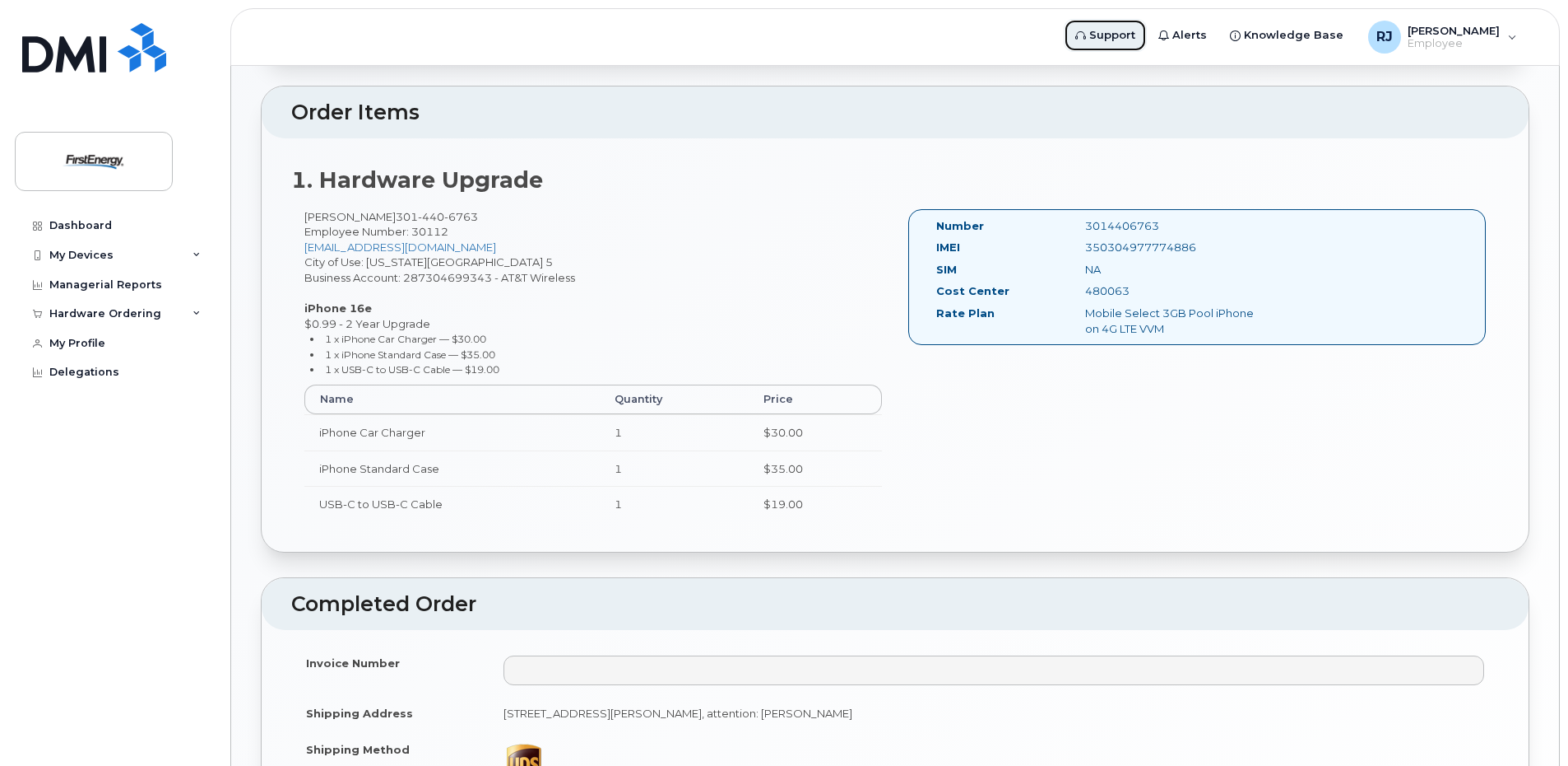
click at [1136, 31] on span "Support" at bounding box center [1112, 35] width 46 height 17
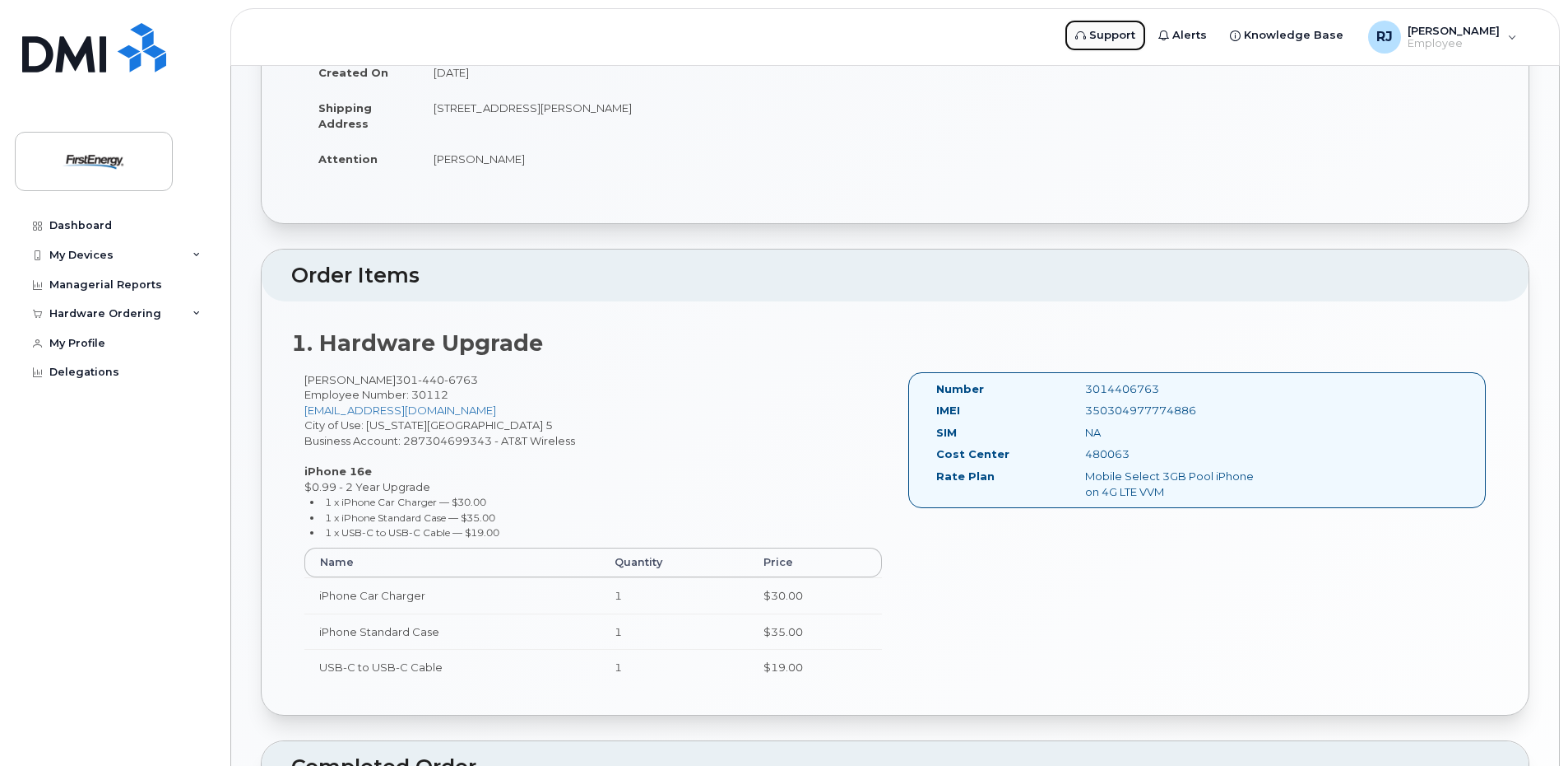
scroll to position [227, 0]
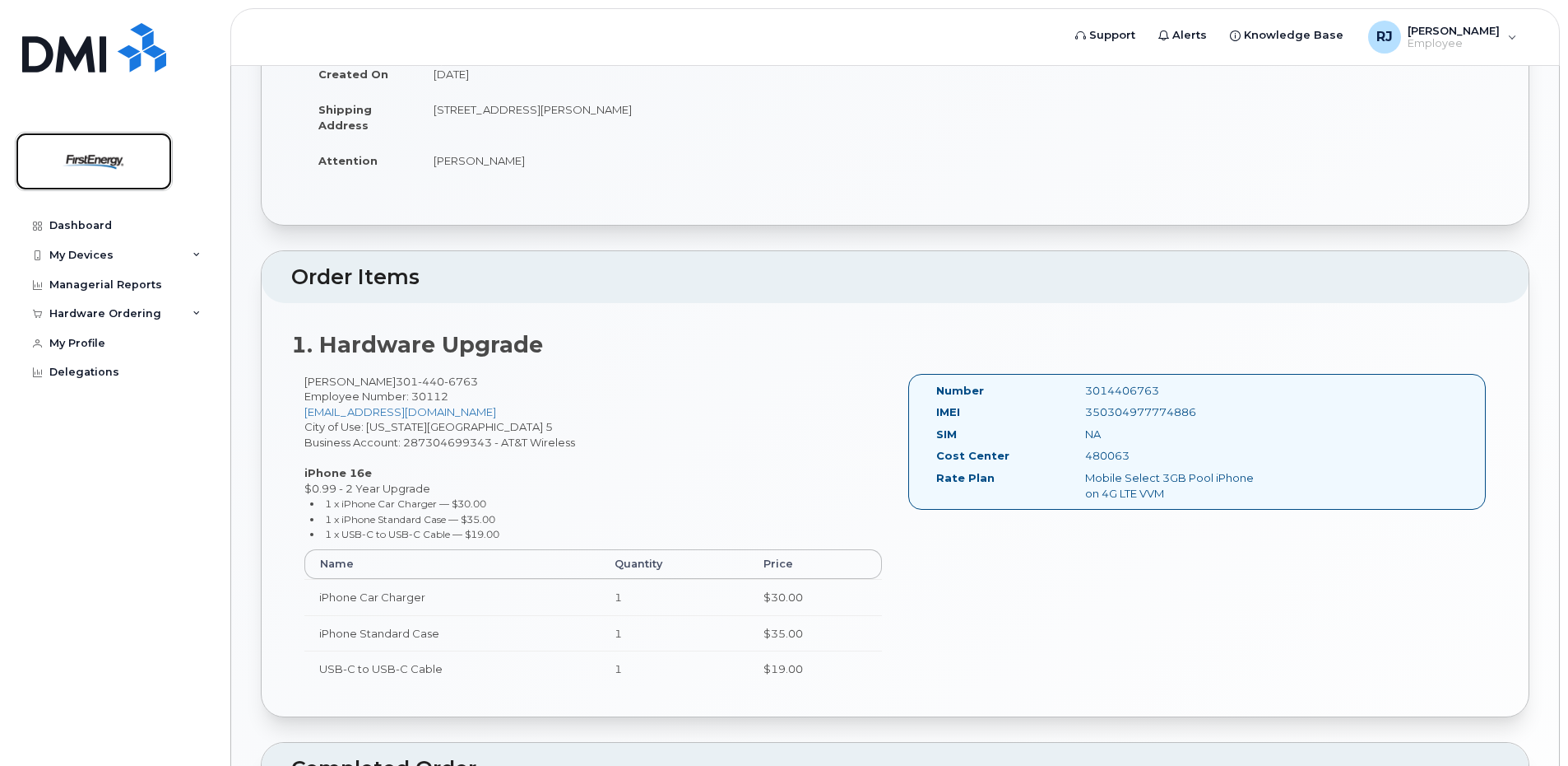
click at [79, 157] on img at bounding box center [94, 161] width 126 height 48
